Goal: Task Accomplishment & Management: Use online tool/utility

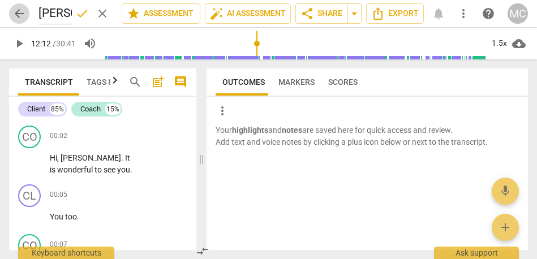
click at [18, 18] on span "arrow_back" at bounding box center [19, 14] width 14 height 14
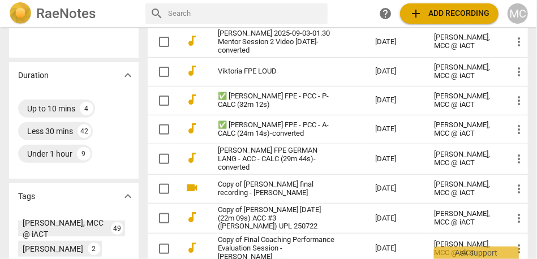
scroll to position [272, 0]
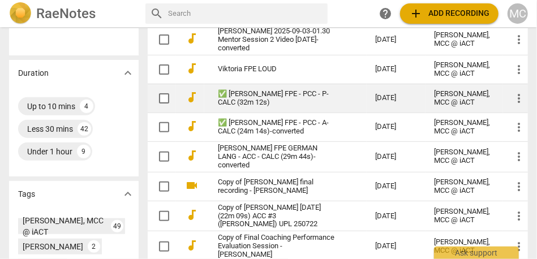
click at [275, 113] on td "✅ [PERSON_NAME] FPE - PCC - P-CALC (32m 12s)" at bounding box center [285, 98] width 162 height 29
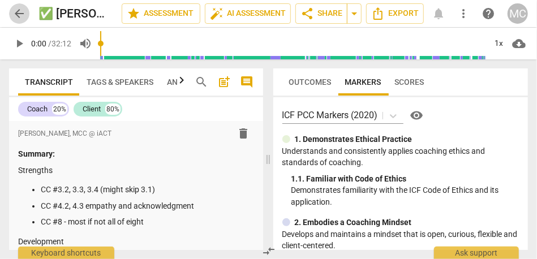
click at [18, 9] on span "arrow_back" at bounding box center [19, 14] width 14 height 14
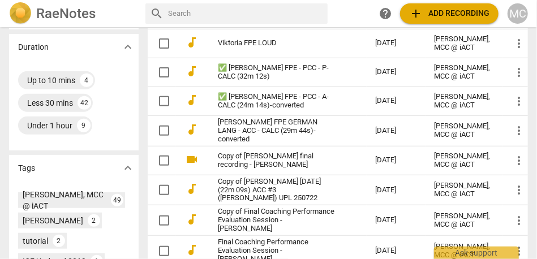
scroll to position [298, 0]
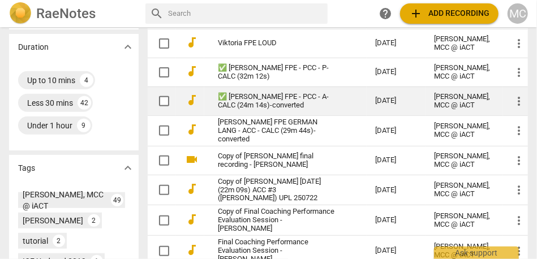
click at [263, 110] on link "✅ [PERSON_NAME] FPE - PCC - A-CALC (24m 14s)-converted" at bounding box center [276, 101] width 117 height 17
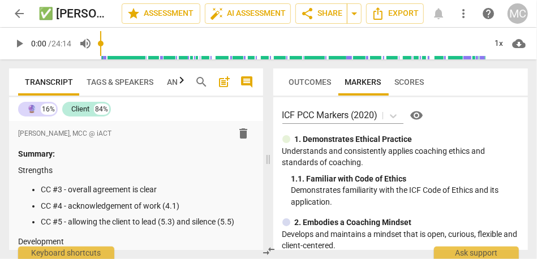
click at [22, 15] on span "arrow_back" at bounding box center [19, 14] width 14 height 14
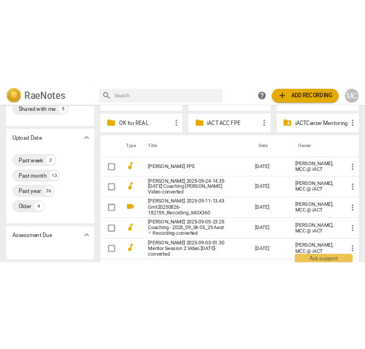
scroll to position [84, 0]
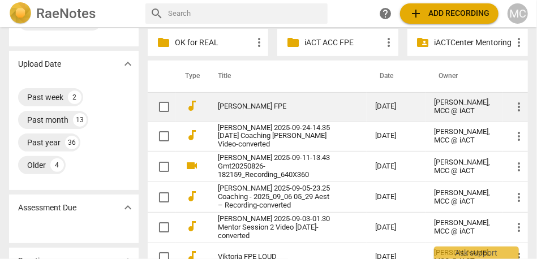
click at [260, 111] on link "[PERSON_NAME] FPE" at bounding box center [276, 106] width 117 height 8
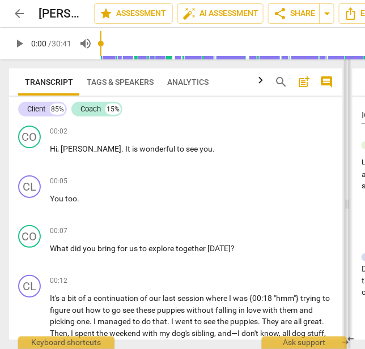
drag, startPoint x: 251, startPoint y: 204, endPoint x: 344, endPoint y: 204, distance: 92.3
click at [344, 204] on span at bounding box center [347, 204] width 7 height 290
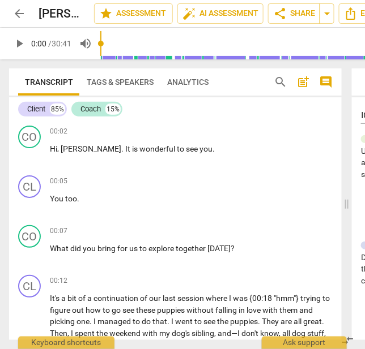
click at [305, 82] on span "post_add" at bounding box center [303, 82] width 14 height 14
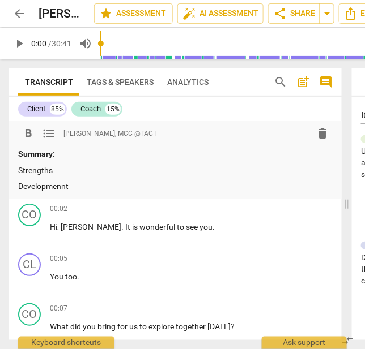
click at [67, 169] on p "Strengths" at bounding box center [175, 171] width 314 height 12
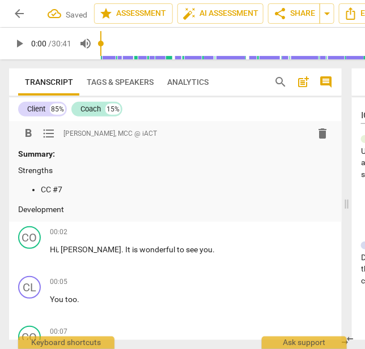
click at [95, 210] on p "Development" at bounding box center [175, 210] width 314 height 12
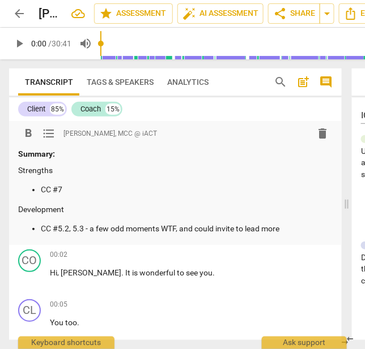
click at [76, 196] on div "Summary: Strengths CC #7 Development CC #5.2, 5.3 - a few odd moments WTF, and …" at bounding box center [175, 191] width 314 height 87
click at [84, 191] on p "CC #7" at bounding box center [187, 190] width 292 height 12
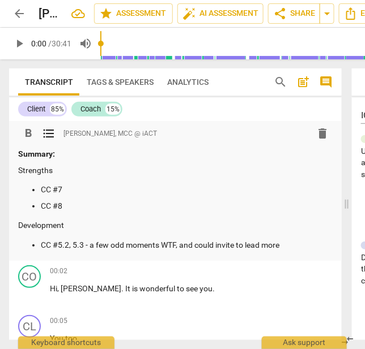
click at [42, 246] on p "CC #5.2, 5.3 - a few odd moments WTF, and could invite to lead more" at bounding box center [187, 246] width 292 height 12
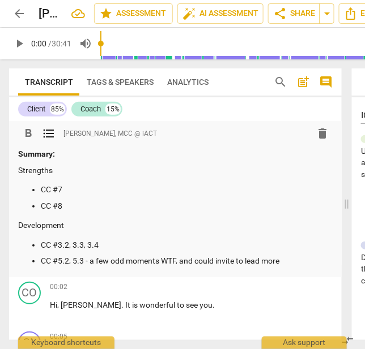
click at [312, 251] on ul "CC #3.2, 3.3, 3.4 CC #5.2, 5.3 - a few odd moments WTF, and could invite to lea…" at bounding box center [175, 254] width 314 height 28
click at [309, 255] on p "CC #5.2, 5.3 - a few odd moments WTF, and could invite to lead more" at bounding box center [187, 261] width 292 height 12
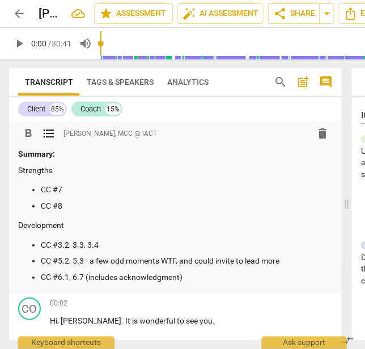
scroll to position [54, 0]
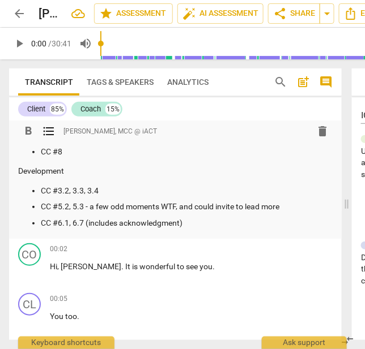
click at [131, 186] on p "CC #3.2, 3.3, 3.4" at bounding box center [187, 191] width 292 height 12
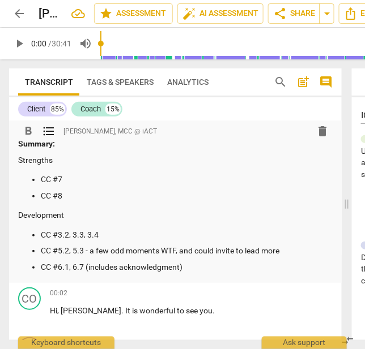
click at [42, 179] on p "CC #7" at bounding box center [187, 180] width 292 height 12
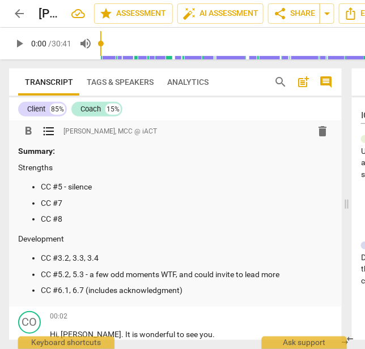
scroll to position [0, 0]
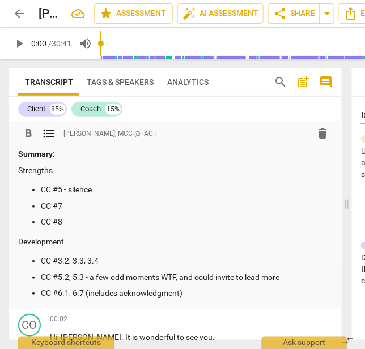
click at [33, 173] on p "Strengths" at bounding box center [175, 171] width 314 height 12
click at [40, 240] on p "Development" at bounding box center [175, 242] width 314 height 12
click at [171, 182] on div "Summary: Strengths CC #5 - silence CC #7 CC #8 Development CC #3.2, 3.3, 3.4 CC…" at bounding box center [175, 223] width 314 height 151
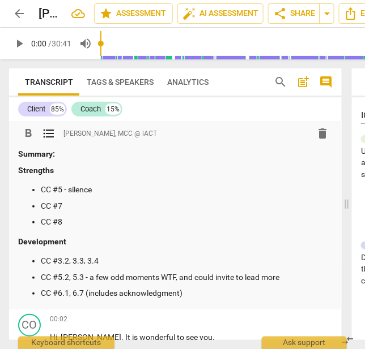
click at [19, 13] on span "arrow_back" at bounding box center [19, 14] width 14 height 14
